Goal: Information Seeking & Learning: Learn about a topic

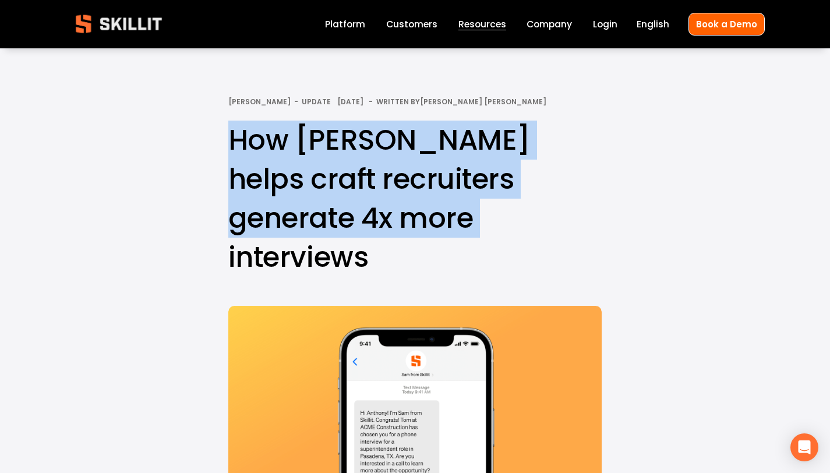
drag, startPoint x: 448, startPoint y: 223, endPoint x: 218, endPoint y: 147, distance: 242.4
copy h1 "How Sam helps craft recruiters generate 4x more interviews"
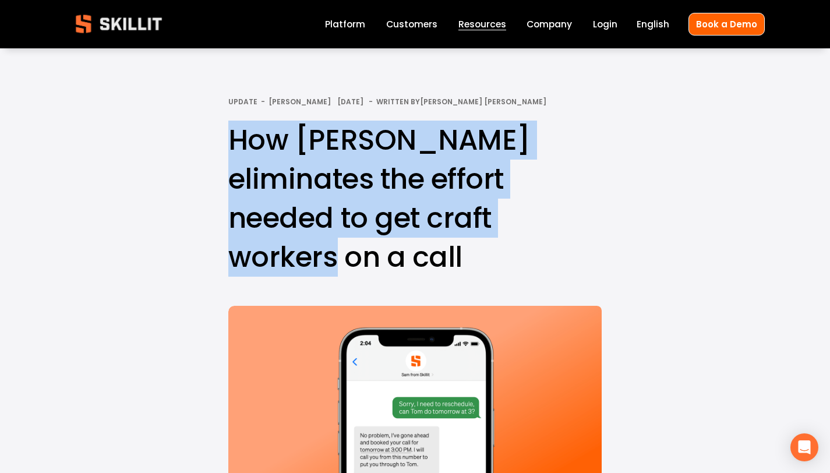
drag, startPoint x: 453, startPoint y: 213, endPoint x: 215, endPoint y: 156, distance: 244.6
copy h1 "How Sam eliminates the effort needed to get craft workers on a call"
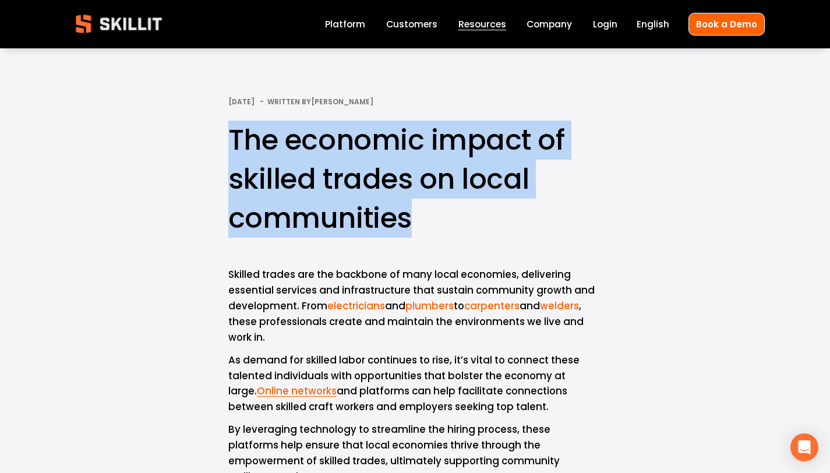
drag, startPoint x: 415, startPoint y: 216, endPoint x: 220, endPoint y: 156, distance: 203.6
copy h1 "The economic impact of skilled trades on local communities"
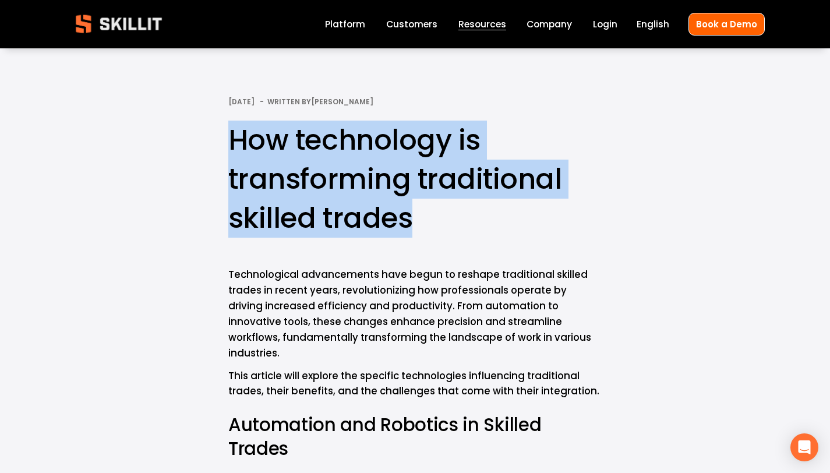
drag, startPoint x: 407, startPoint y: 217, endPoint x: 203, endPoint y: 140, distance: 218.1
copy h1 "How technology is transforming traditional skilled trades"
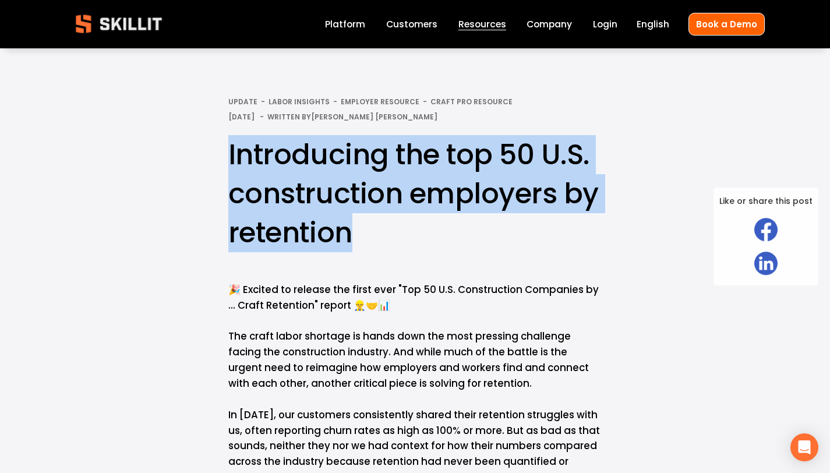
drag, startPoint x: 371, startPoint y: 231, endPoint x: 220, endPoint y: 166, distance: 164.9
copy h1 "Introducing the top 50 U.S. construction employers by retention"
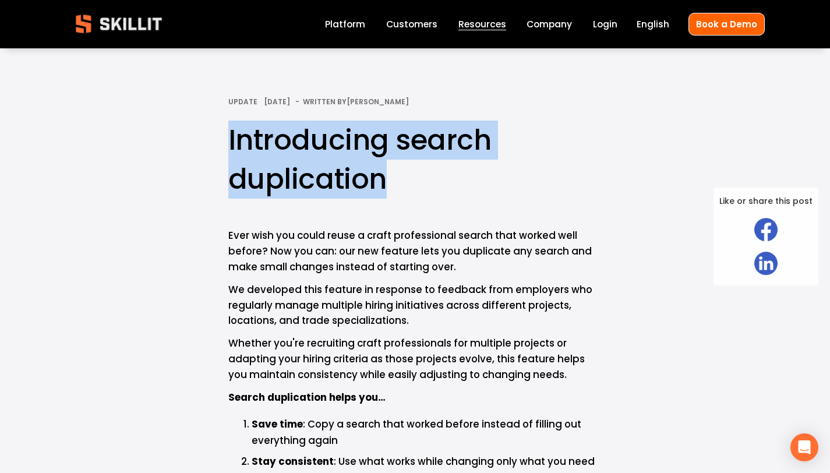
drag, startPoint x: 389, startPoint y: 178, endPoint x: 218, endPoint y: 145, distance: 173.8
copy h1 "Introducing search duplication"
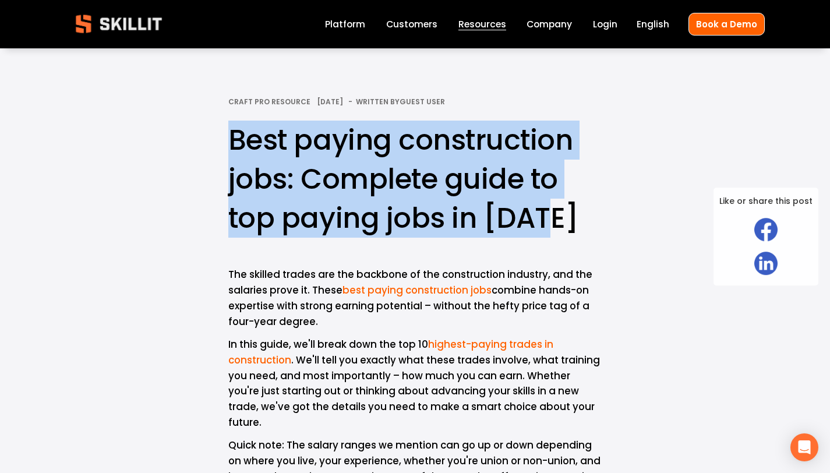
drag, startPoint x: 549, startPoint y: 222, endPoint x: 218, endPoint y: 151, distance: 338.4
copy h1 "Best paying construction jobs: Complete guide to top paying jobs in 2025"
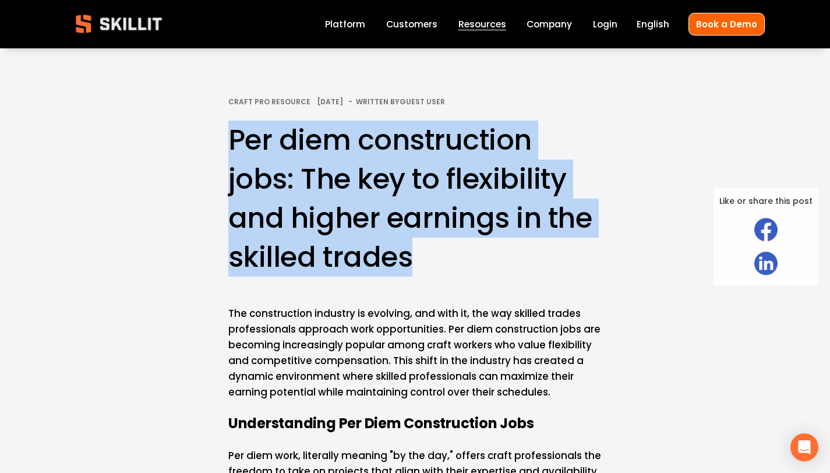
drag, startPoint x: 413, startPoint y: 260, endPoint x: 185, endPoint y: 151, distance: 252.2
copy h1 "Per diem construction jobs: The key to flexibility and higher earnings in the s…"
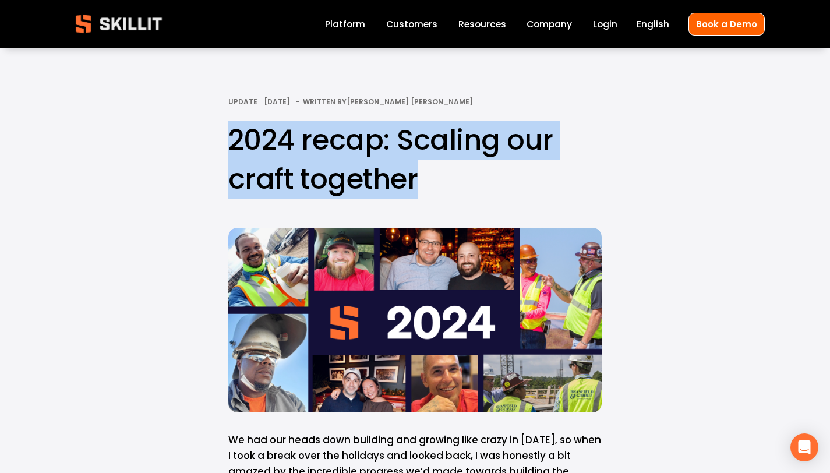
drag, startPoint x: 425, startPoint y: 184, endPoint x: 228, endPoint y: 135, distance: 202.3
click at [228, 135] on h1 "2024 recap: Scaling our craft together" at bounding box center [414, 160] width 373 height 78
copy h1 "2024 recap: Scaling our craft together"
click at [454, 268] on div at bounding box center [414, 320] width 373 height 185
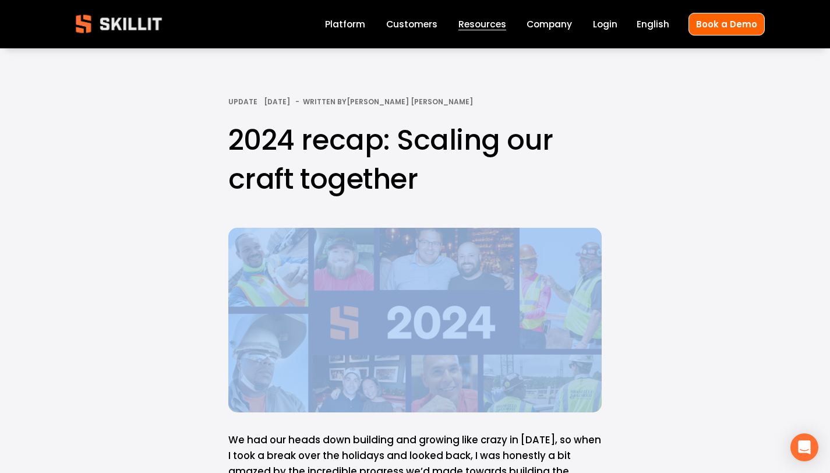
click at [454, 268] on div at bounding box center [414, 320] width 373 height 185
click at [439, 294] on div at bounding box center [414, 320] width 373 height 185
click at [439, 293] on div at bounding box center [414, 320] width 373 height 185
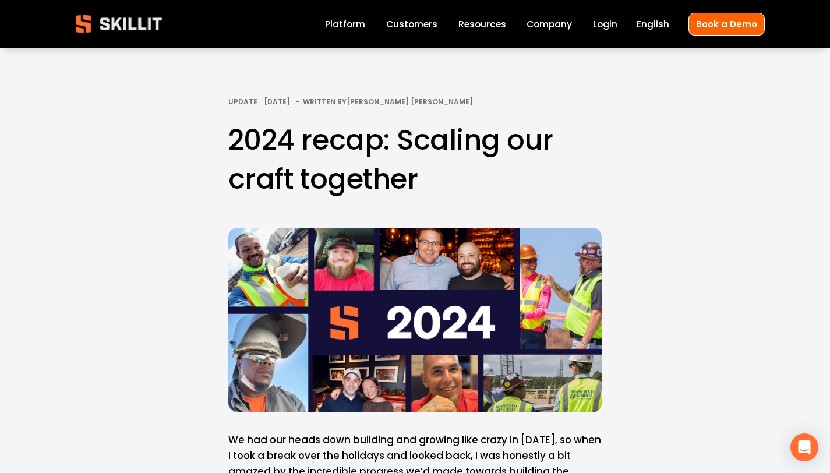
click at [439, 293] on div at bounding box center [414, 320] width 373 height 185
click at [438, 292] on div at bounding box center [414, 320] width 373 height 185
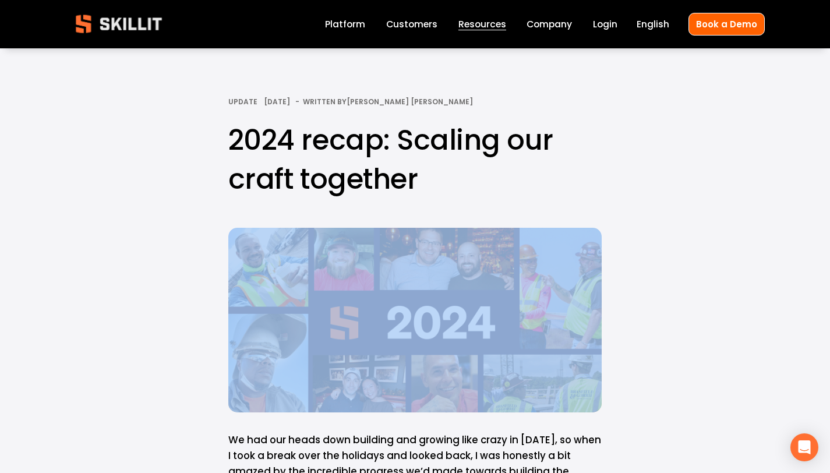
click at [438, 292] on div at bounding box center [414, 320] width 373 height 185
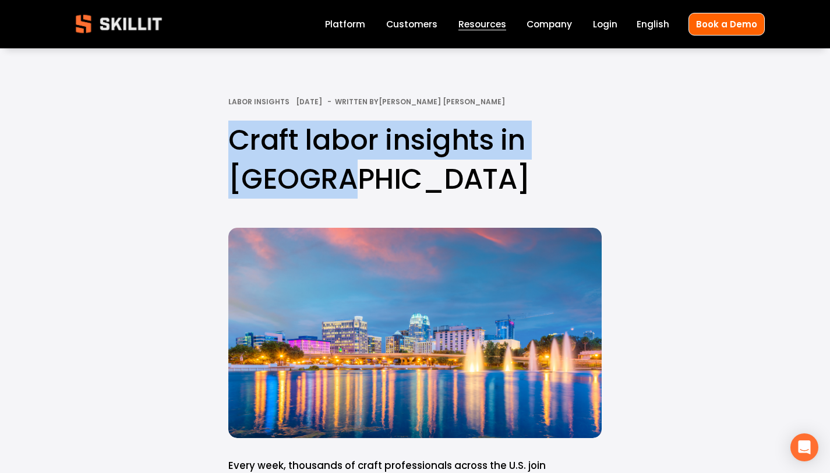
drag, startPoint x: 342, startPoint y: 183, endPoint x: 188, endPoint y: 143, distance: 159.4
copy h1 "Craft labor insights in [GEOGRAPHIC_DATA]"
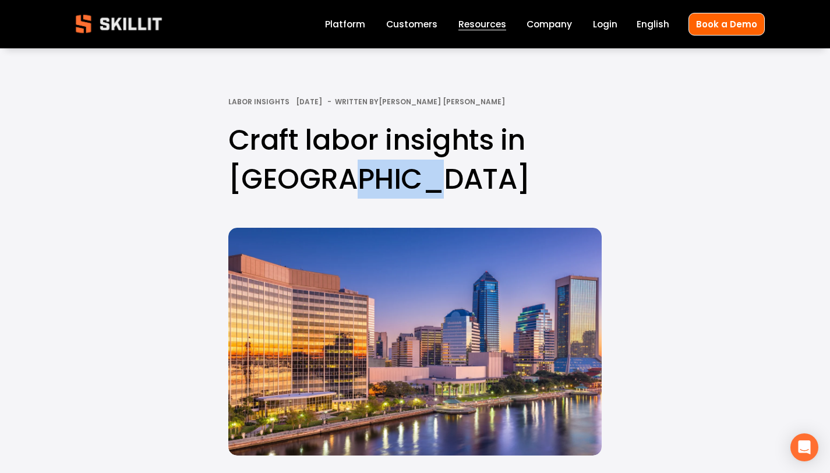
drag, startPoint x: 406, startPoint y: 184, endPoint x: 348, endPoint y: 184, distance: 58.3
click at [348, 184] on h1 "Craft labor insights in Jacksonville" at bounding box center [414, 160] width 373 height 78
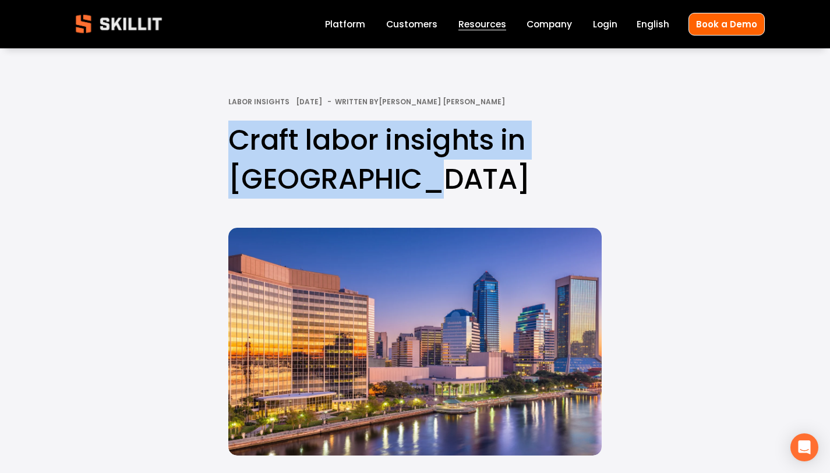
drag, startPoint x: 406, startPoint y: 182, endPoint x: 204, endPoint y: 139, distance: 206.8
copy h1 "Craft labor insights in [GEOGRAPHIC_DATA]"
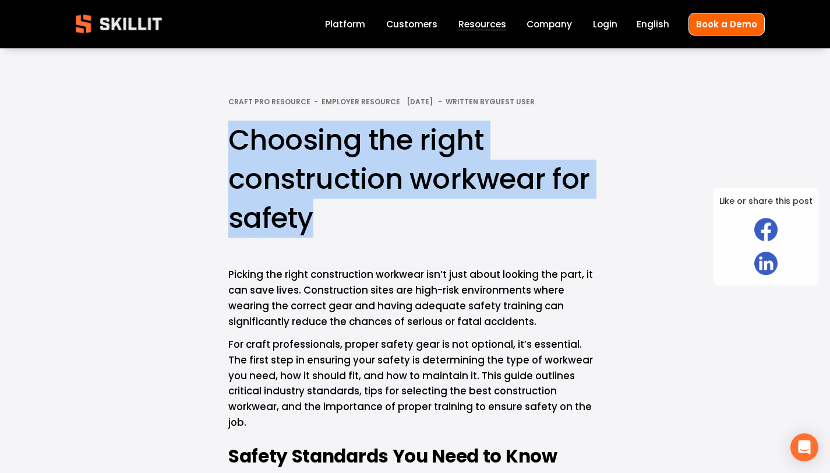
drag, startPoint x: 321, startPoint y: 222, endPoint x: 214, endPoint y: 154, distance: 126.2
copy h1 "Choosing the right construction workwear for safety"
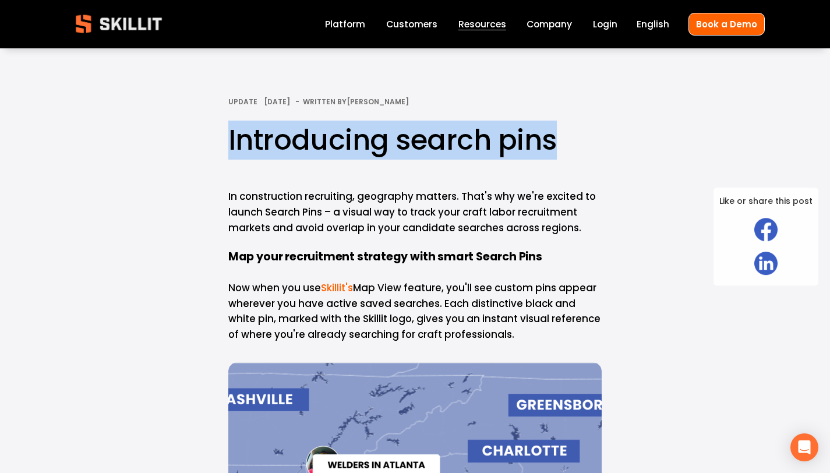
drag, startPoint x: 550, startPoint y: 143, endPoint x: 228, endPoint y: 146, distance: 322.2
click at [228, 146] on h1 "Introducing search pins" at bounding box center [414, 140] width 373 height 39
copy h1 "Introducing search pins"
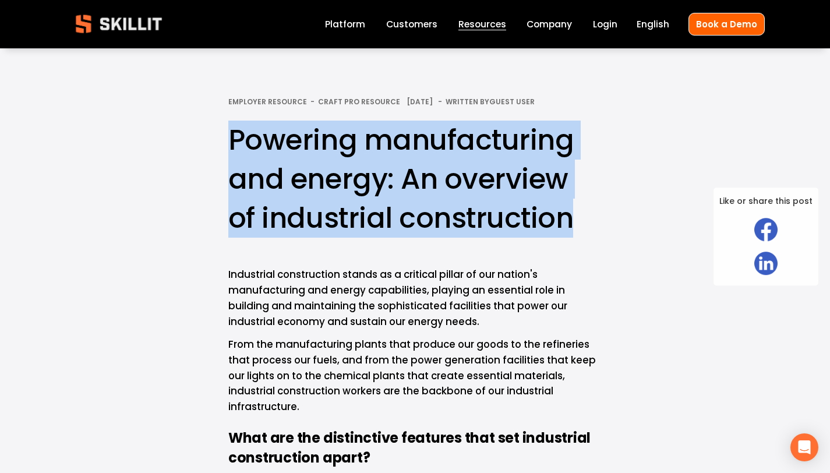
drag, startPoint x: 580, startPoint y: 219, endPoint x: 223, endPoint y: 139, distance: 365.9
copy h1 "Powering manufacturing and energy: An overview of industrial construction"
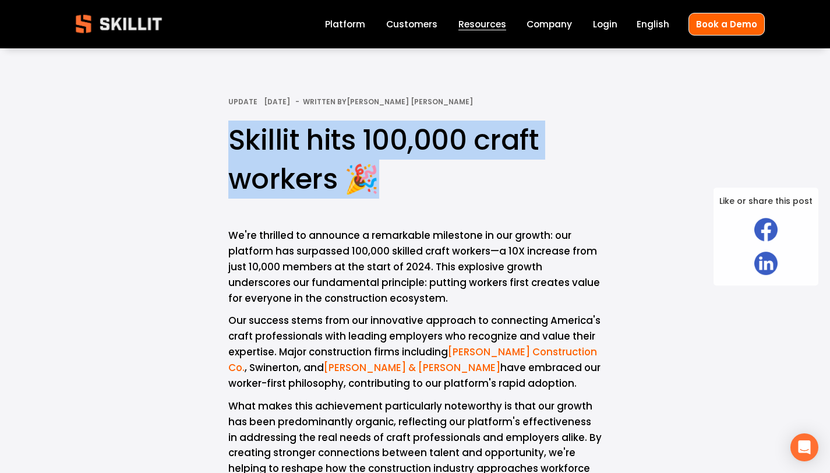
drag, startPoint x: 375, startPoint y: 178, endPoint x: 180, endPoint y: 144, distance: 197.6
copy h1 "Skillit hits 100,000 craft workers 🎉"
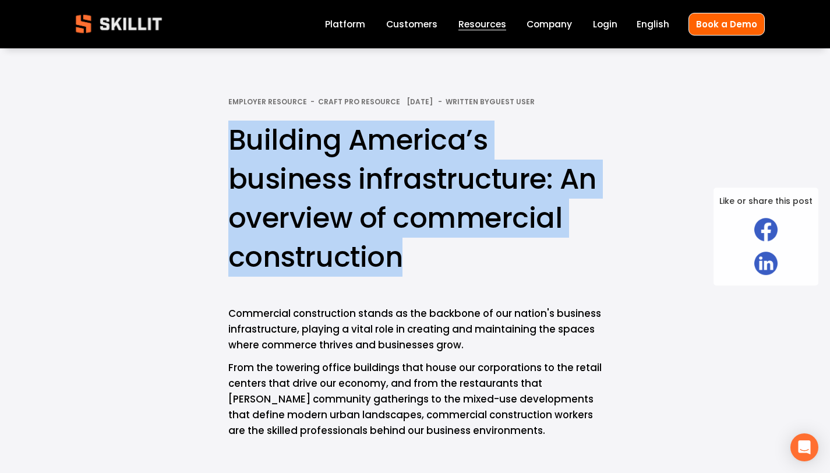
drag, startPoint x: 401, startPoint y: 256, endPoint x: 228, endPoint y: 156, distance: 199.9
click at [228, 156] on h1 "Building America’s business infrastructure: An overview of commercial construct…" at bounding box center [414, 199] width 373 height 157
copy h1 "Building America’s business infrastructure: An overview of commercial construct…"
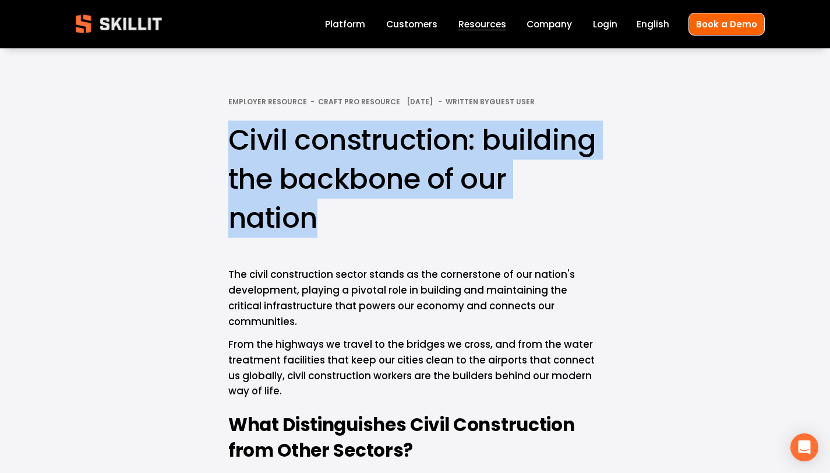
drag, startPoint x: 321, startPoint y: 226, endPoint x: 203, endPoint y: 136, distance: 148.0
copy h1 "Civil construction: building the backbone of our nation"
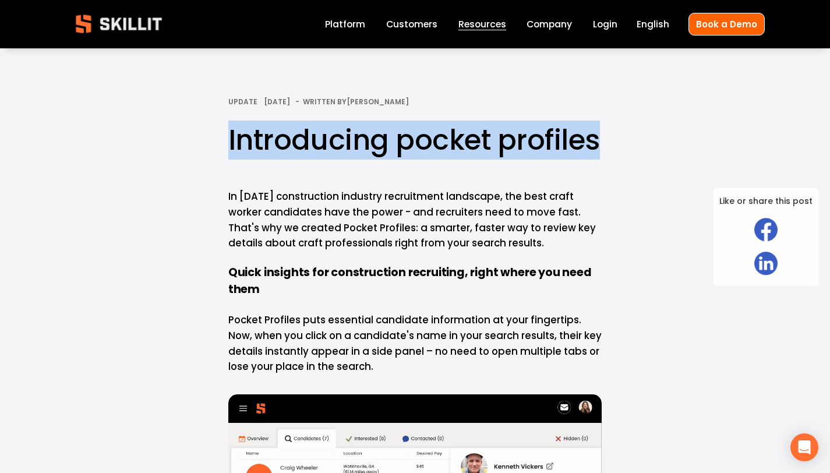
drag, startPoint x: 601, startPoint y: 138, endPoint x: 226, endPoint y: 135, distance: 375.2
copy h1 "Introducing pocket profiles"
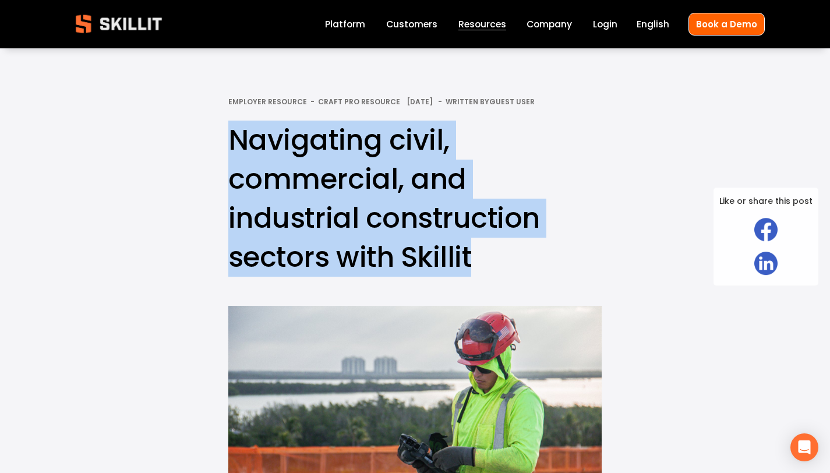
drag, startPoint x: 484, startPoint y: 261, endPoint x: 209, endPoint y: 151, distance: 296.0
copy h1 "Navigating civil, commercial, and industrial construction sectors with Skillit"
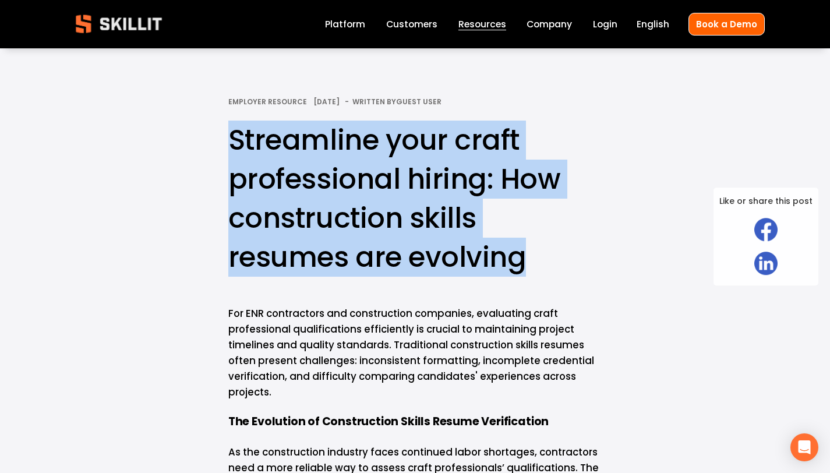
drag, startPoint x: 473, startPoint y: 259, endPoint x: 229, endPoint y: 147, distance: 268.5
click at [229, 147] on h1 "Streamline your craft professional hiring: How construction skills resumes are …" at bounding box center [414, 199] width 373 height 157
copy h1 "Streamline your craft professional hiring: How construction skills resumes are …"
